Goal: Transaction & Acquisition: Obtain resource

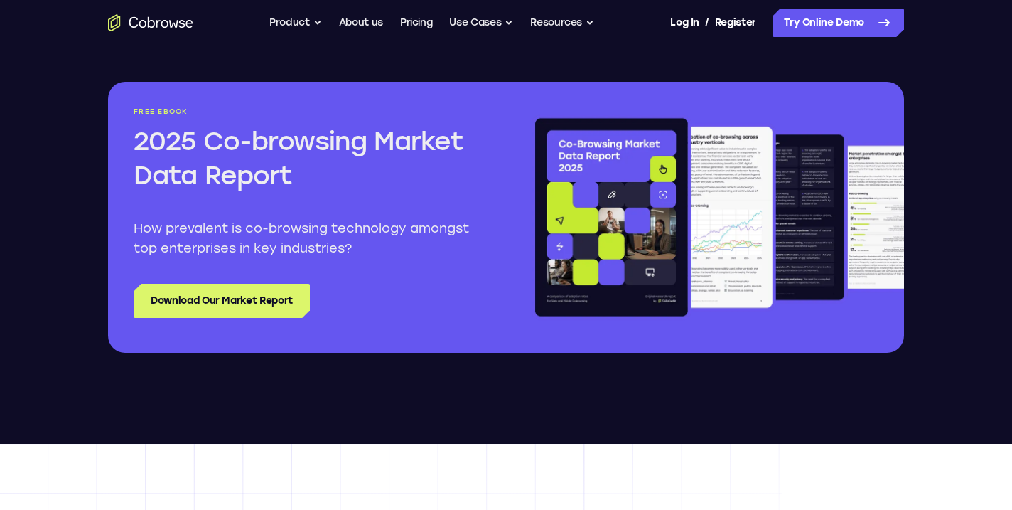
scroll to position [1677, 0]
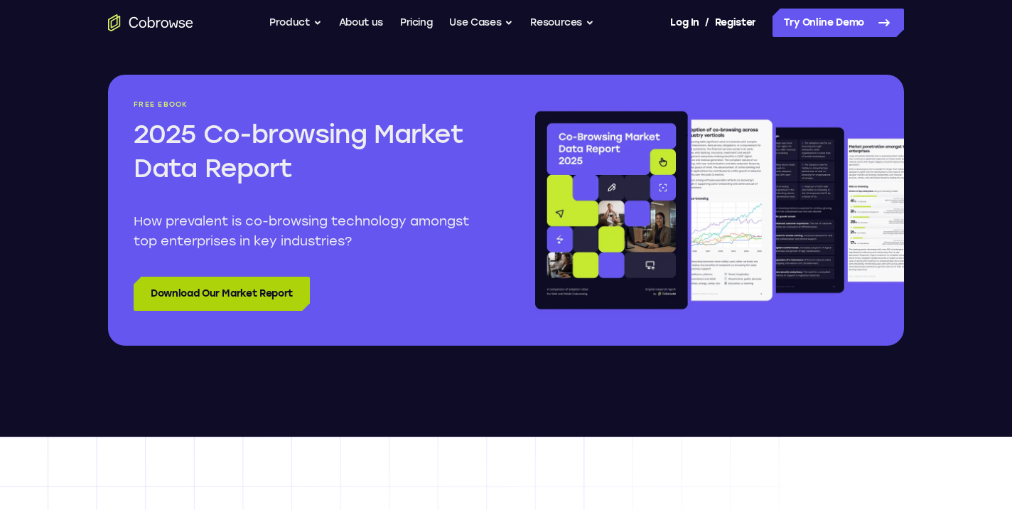
click at [200, 294] on link "Download Our Market Report" at bounding box center [222, 294] width 176 height 34
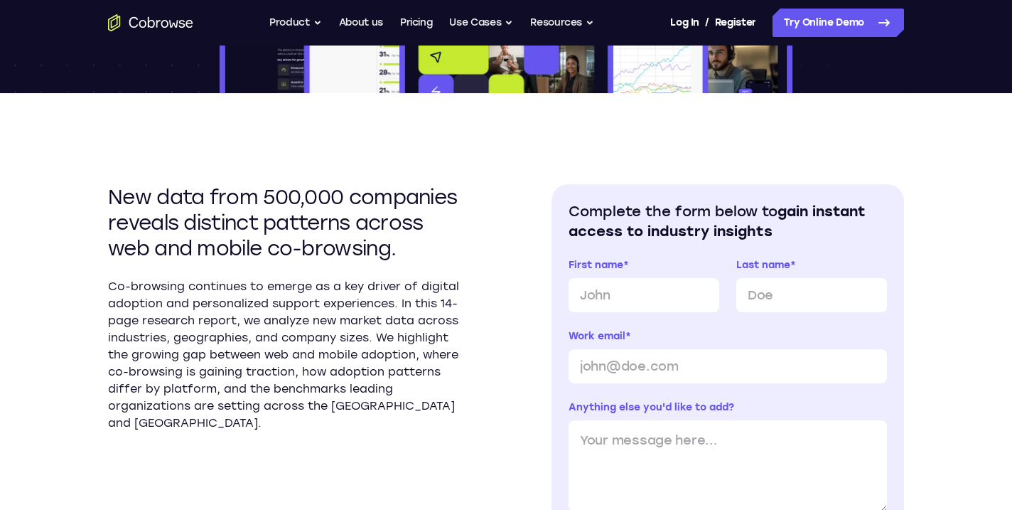
scroll to position [421, 0]
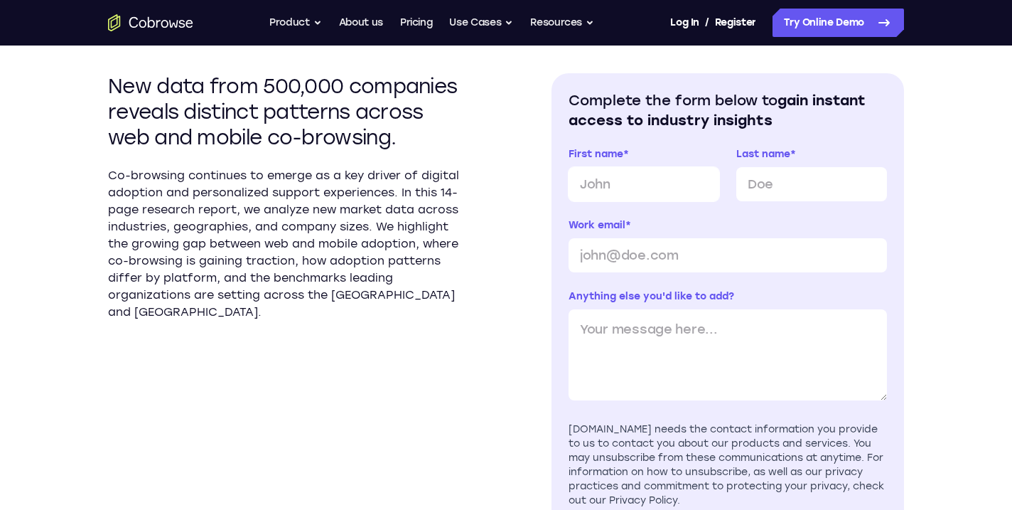
click at [616, 181] on input "First name *" at bounding box center [644, 184] width 151 height 34
type input "Breizh"
type input "Amerika"
click at [707, 251] on input "Work email *" at bounding box center [728, 255] width 318 height 34
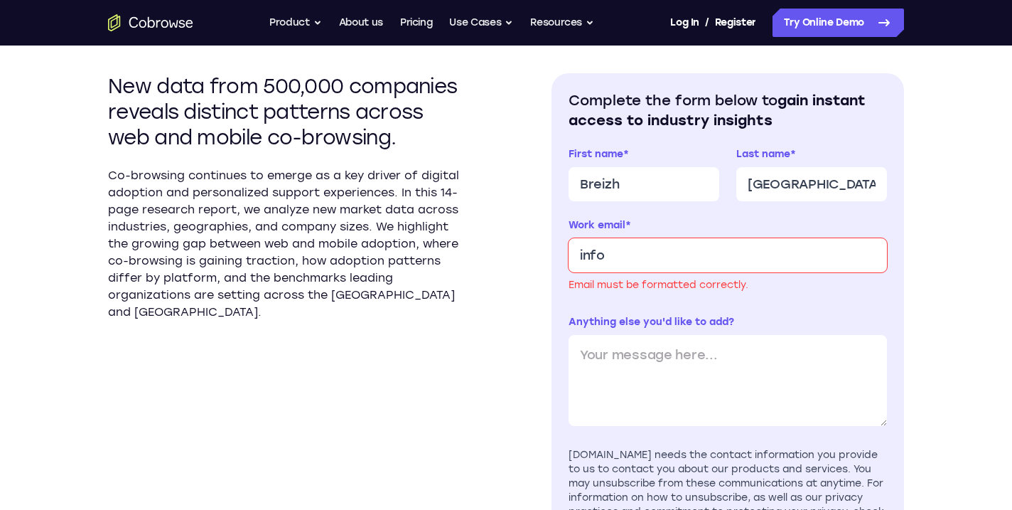
type input "info@breizh-amerika.com"
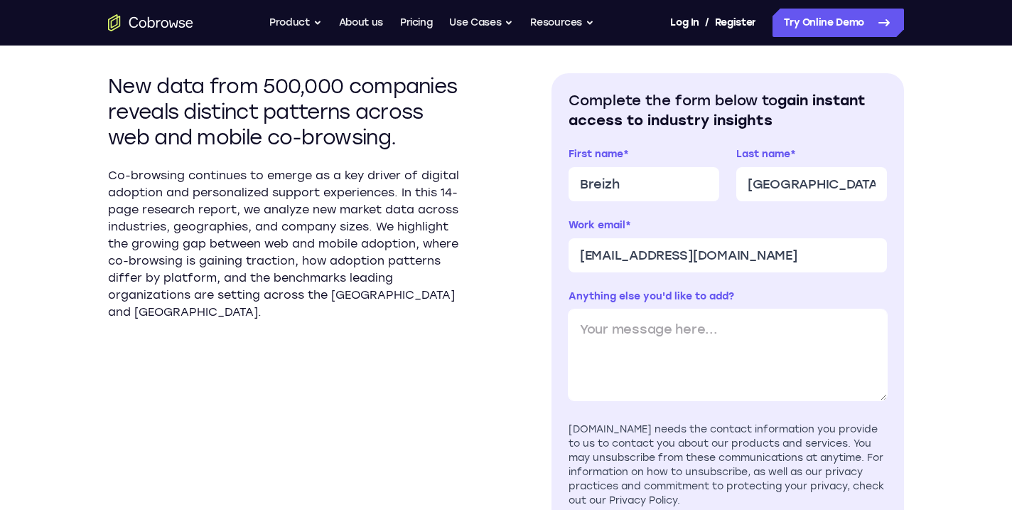
click at [721, 360] on textarea "Anything else you'd like to add?" at bounding box center [728, 354] width 318 height 91
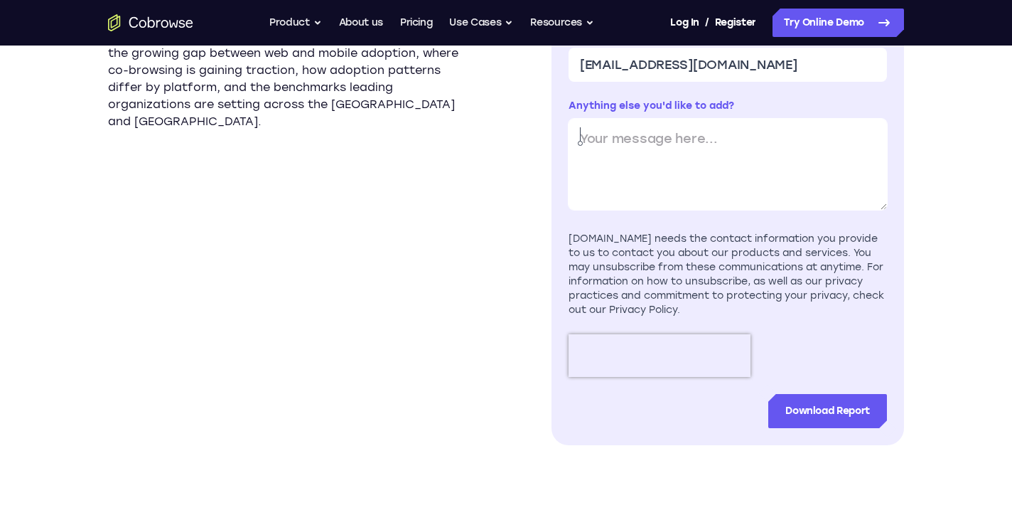
scroll to position [615, 0]
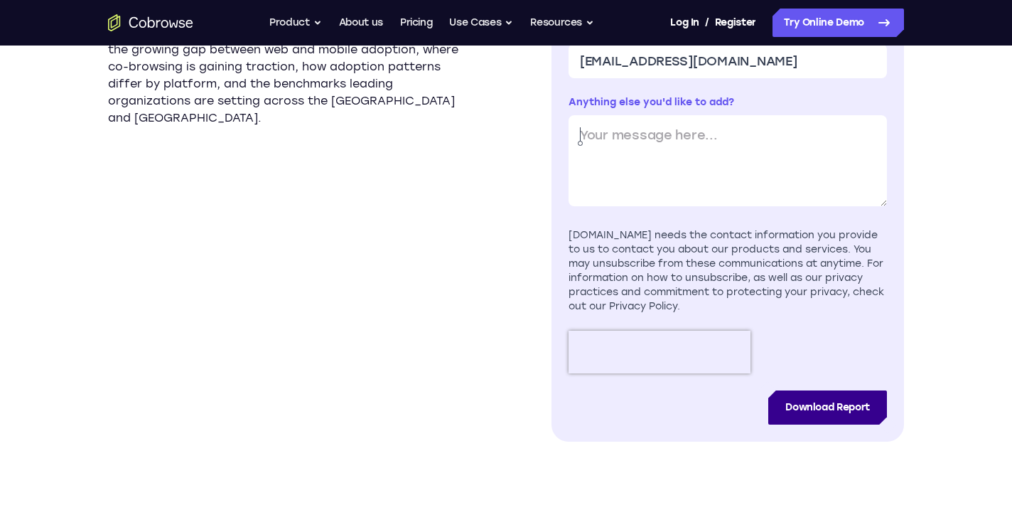
click at [813, 405] on input "Download Report" at bounding box center [827, 407] width 119 height 34
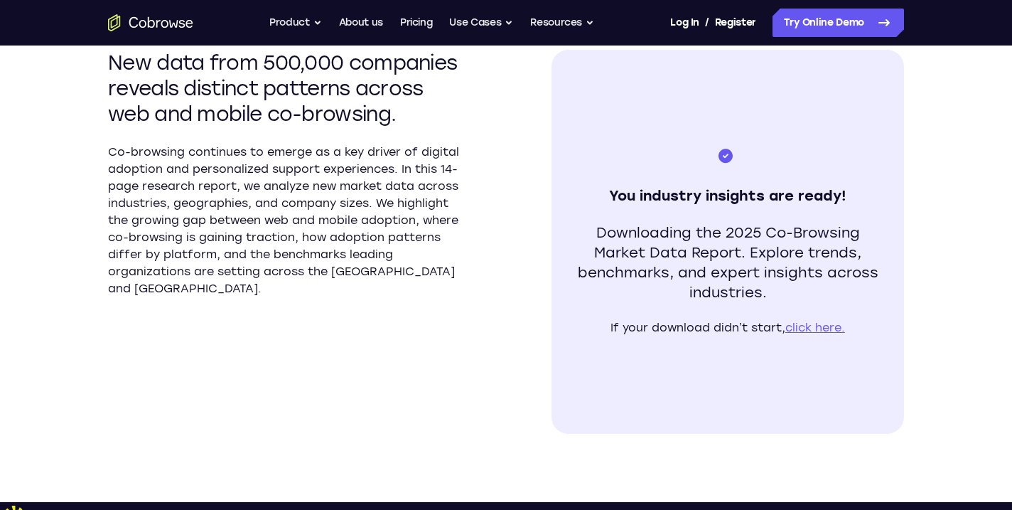
scroll to position [449, 0]
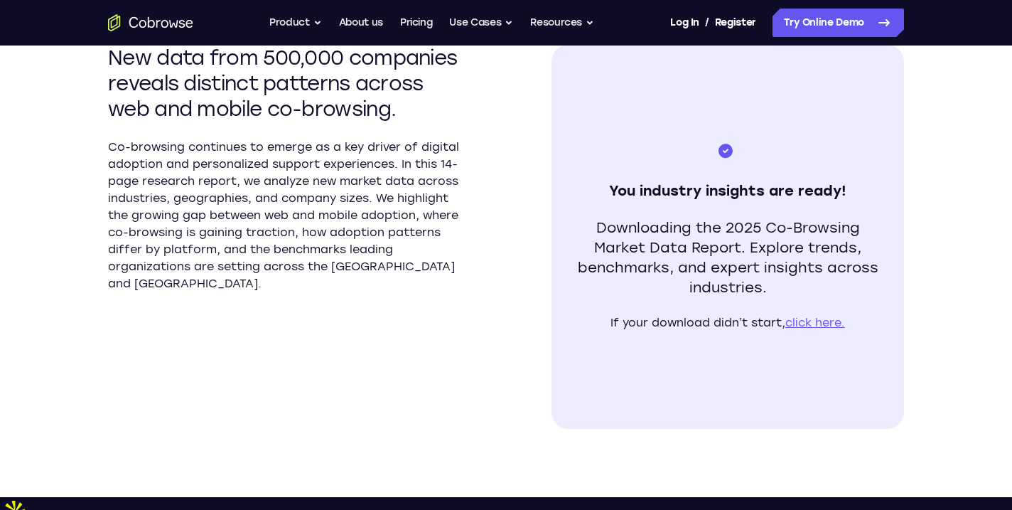
click at [810, 316] on link "click here." at bounding box center [816, 323] width 60 height 14
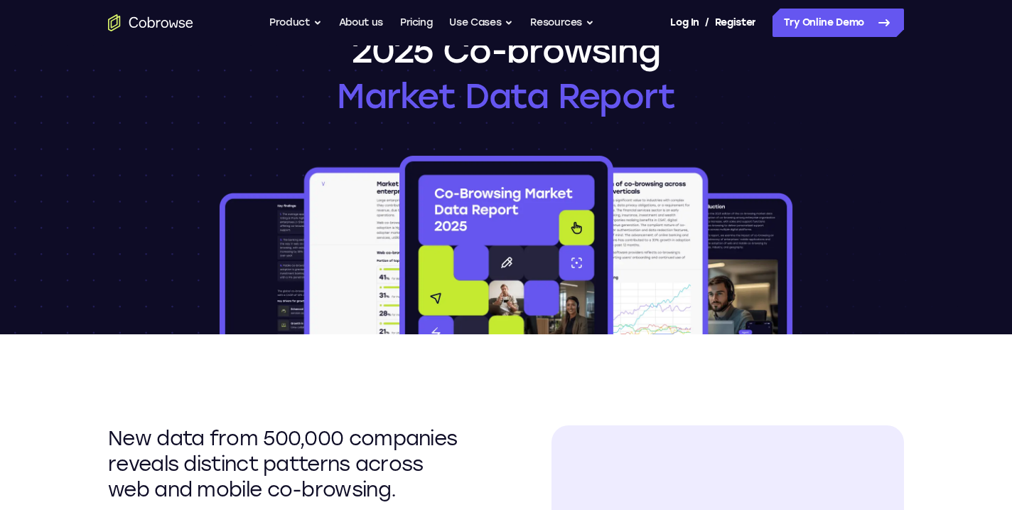
scroll to position [0, 0]
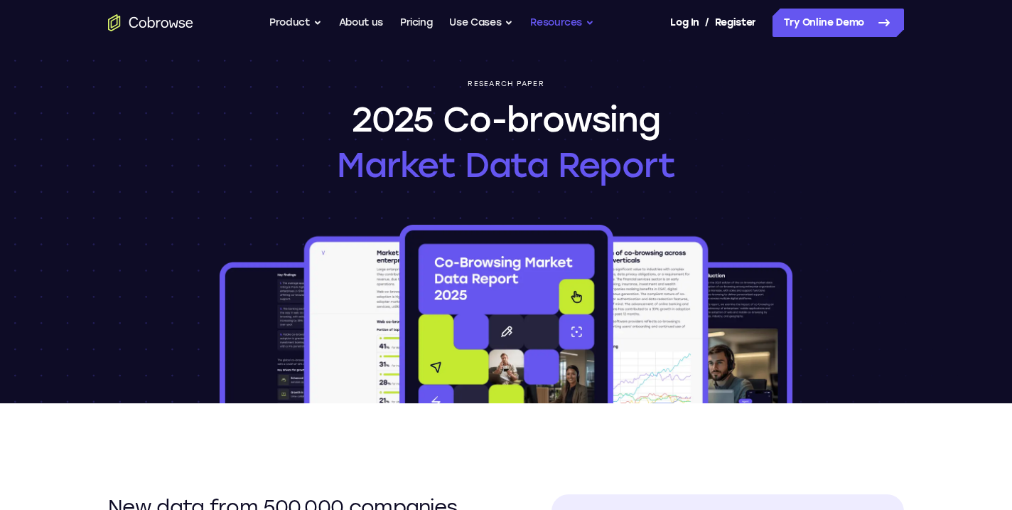
click at [558, 28] on button "Resources" at bounding box center [562, 23] width 64 height 28
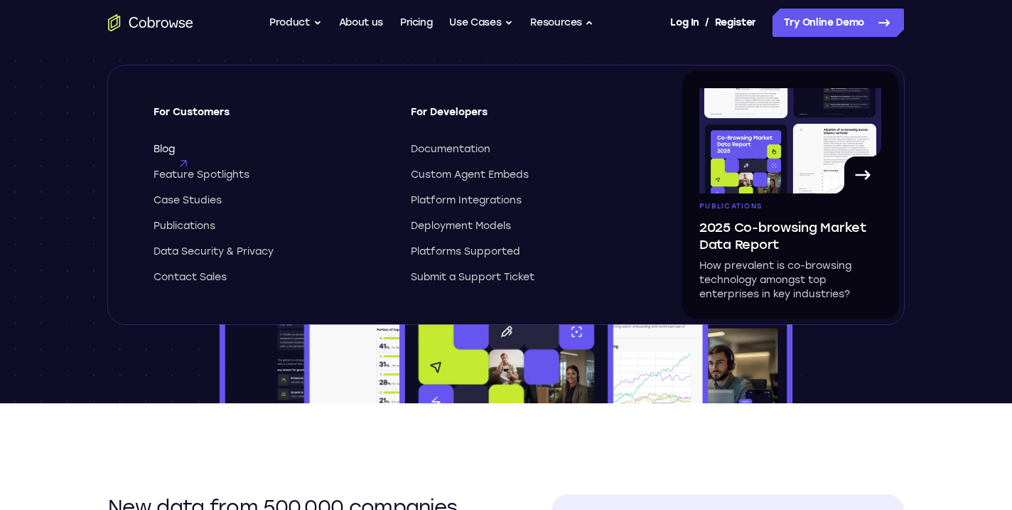
click at [170, 151] on span "Blog" at bounding box center [164, 149] width 21 height 14
click at [182, 158] on icon at bounding box center [183, 163] width 11 height 11
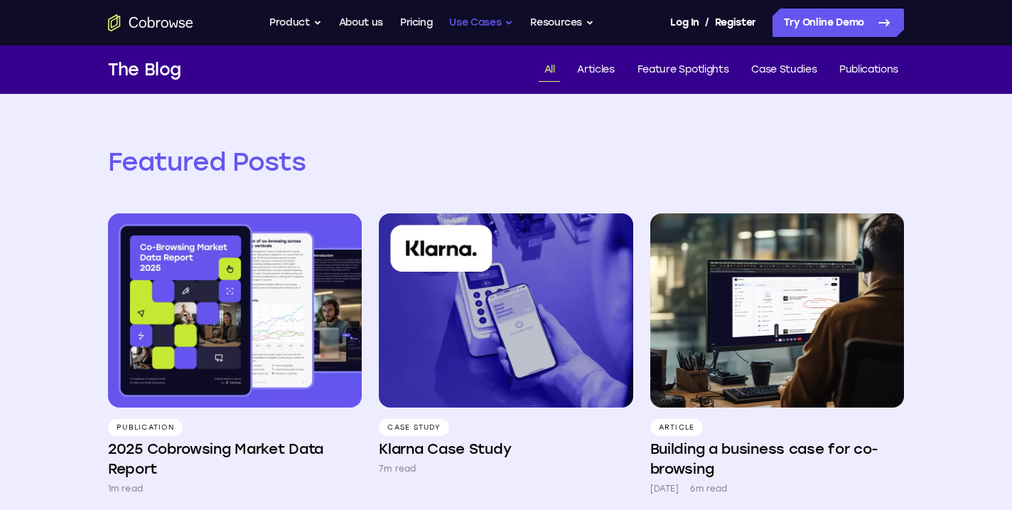
click at [495, 19] on button "Use Cases" at bounding box center [481, 23] width 64 height 28
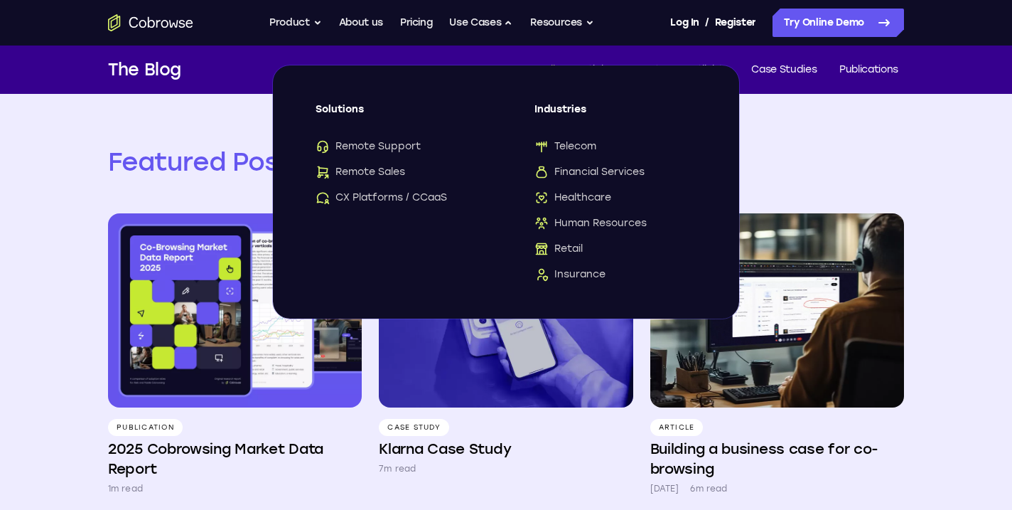
click at [161, 28] on icon "Go to the home page" at bounding box center [150, 22] width 85 height 17
